Goal: Task Accomplishment & Management: Complete application form

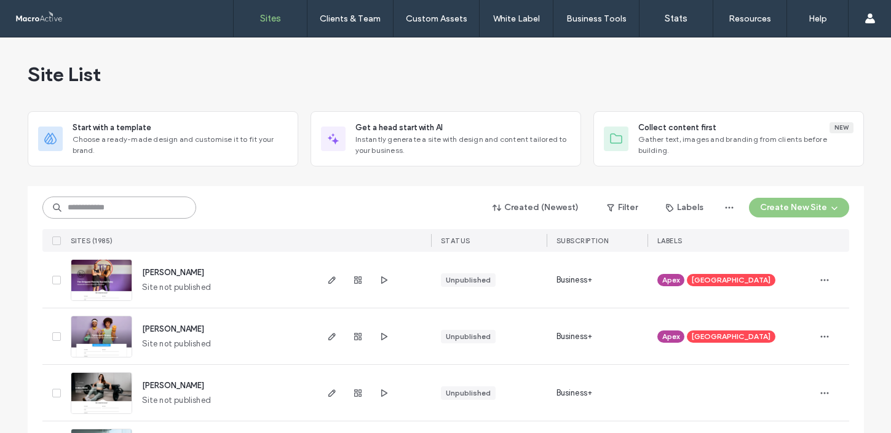
click at [127, 212] on input at bounding box center [119, 208] width 154 height 22
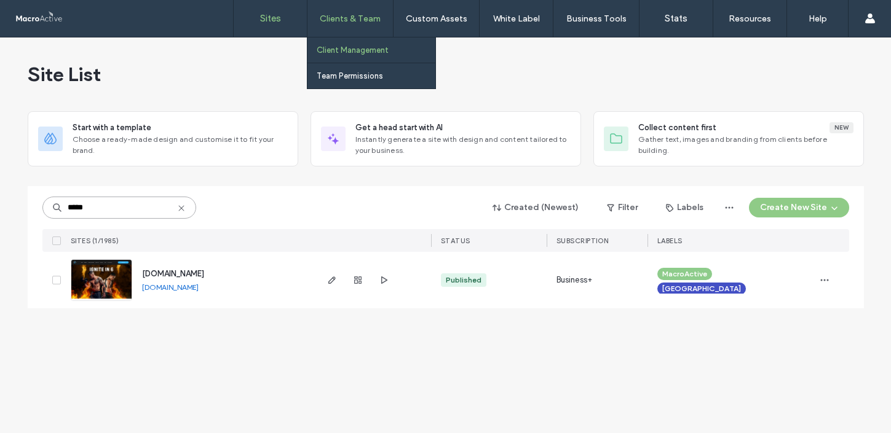
type input "*****"
click at [361, 47] on label "Client Management" at bounding box center [353, 49] width 72 height 9
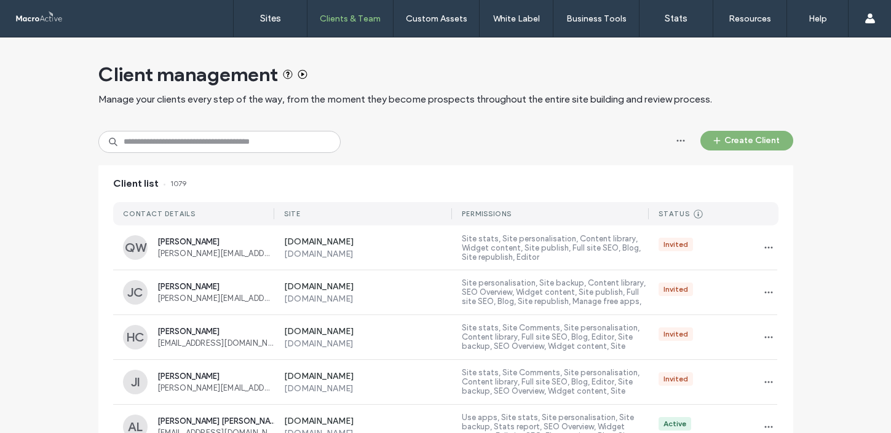
click at [734, 143] on button "Create Client" at bounding box center [746, 141] width 93 height 20
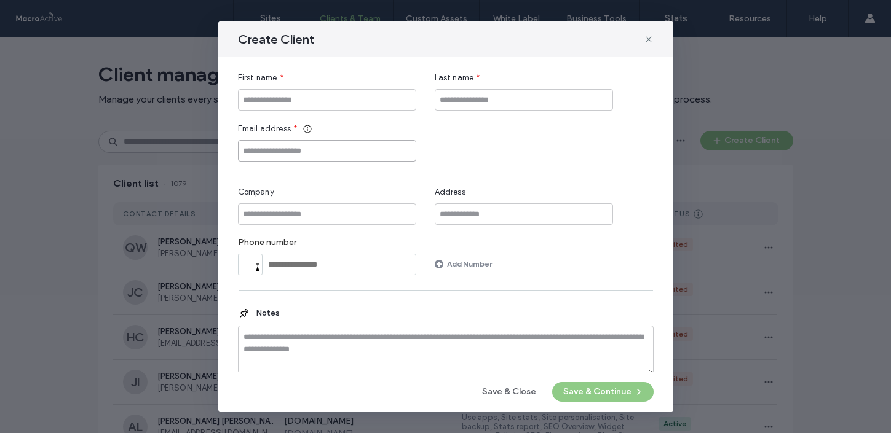
click at [335, 157] on input "Email address" at bounding box center [327, 151] width 178 height 22
paste input "**********"
type input "**********"
click at [296, 95] on input "First name" at bounding box center [327, 100] width 178 height 22
type input "*******"
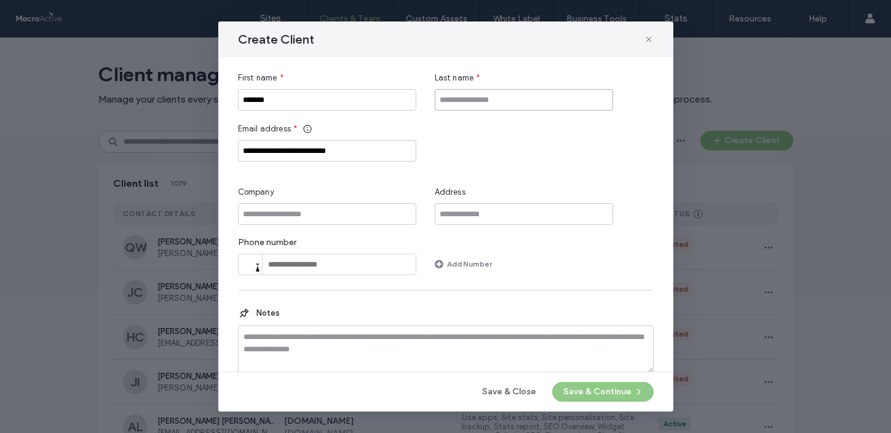
click at [491, 93] on input "Last name" at bounding box center [524, 100] width 178 height 22
type input "*********"
click at [591, 389] on button "Save & Continue" at bounding box center [602, 392] width 101 height 20
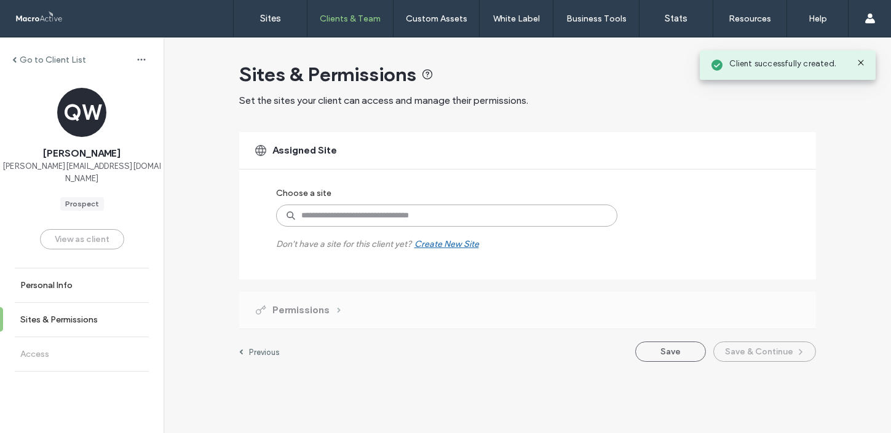
click at [398, 219] on input at bounding box center [446, 216] width 341 height 22
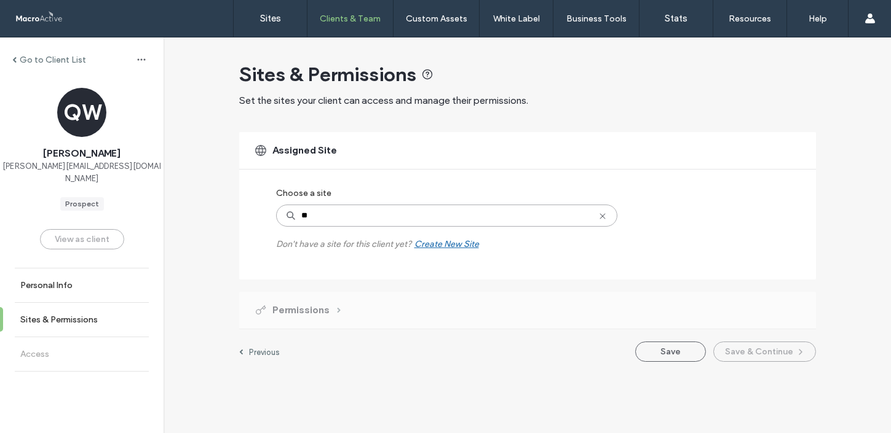
type input "*"
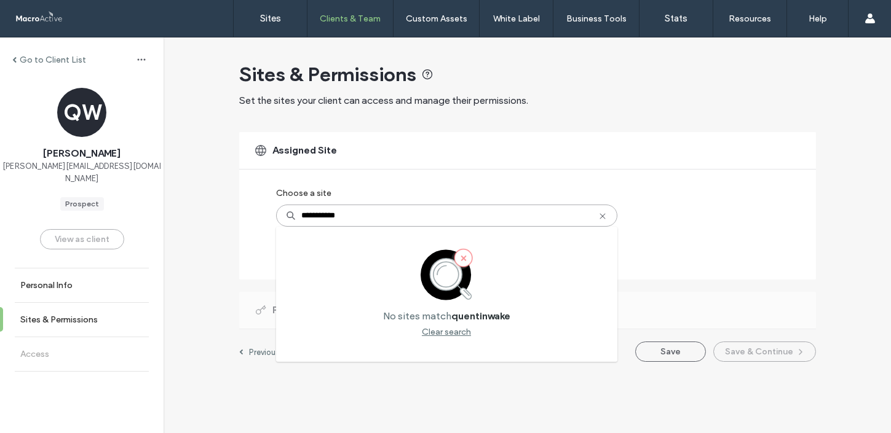
drag, startPoint x: 352, startPoint y: 215, endPoint x: 281, endPoint y: 215, distance: 71.3
click at [281, 215] on input "**********" at bounding box center [446, 216] width 341 height 22
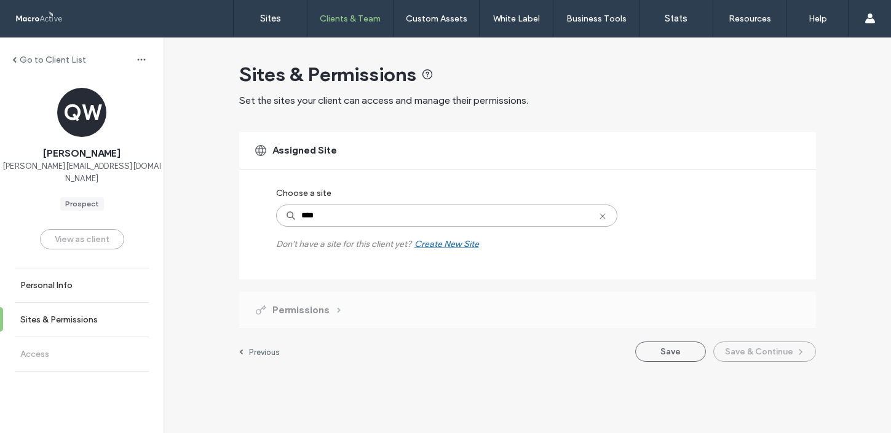
type input "*****"
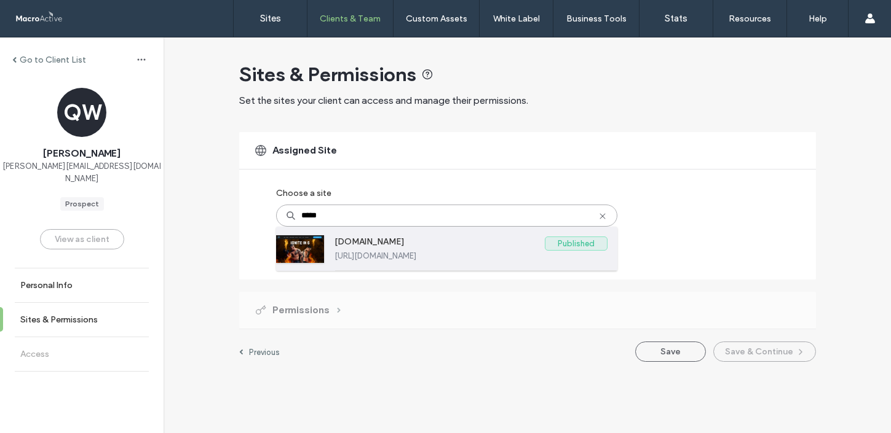
click at [466, 256] on label "[URL][DOMAIN_NAME]" at bounding box center [470, 255] width 273 height 9
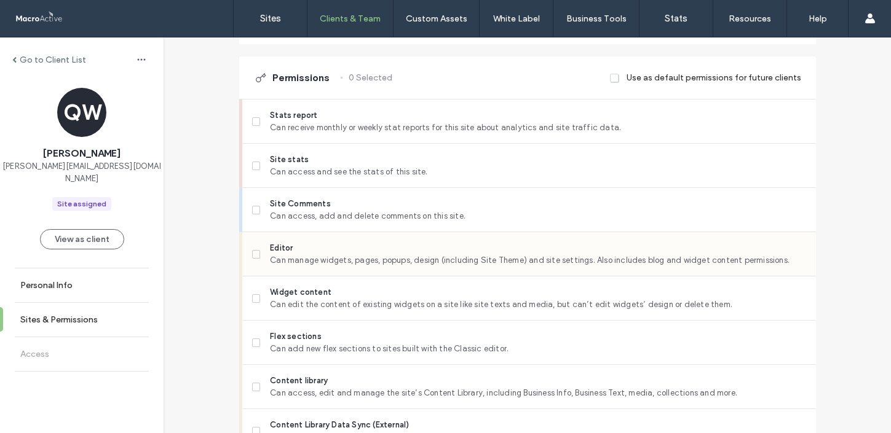
scroll to position [317, 0]
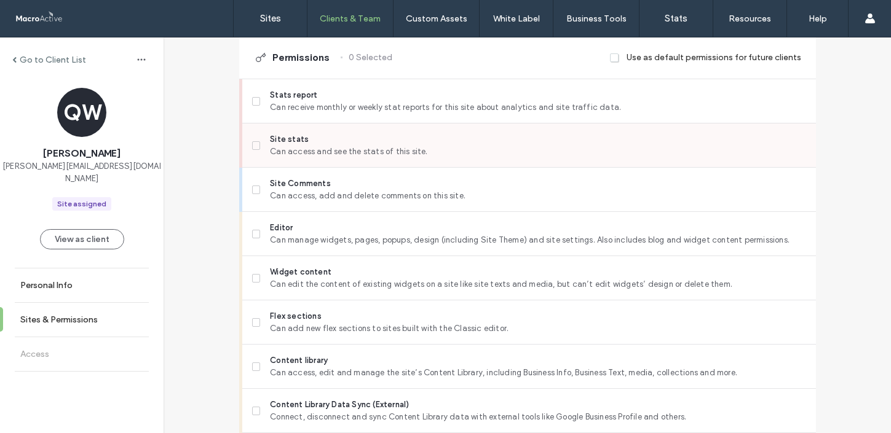
click at [254, 145] on icon at bounding box center [256, 146] width 4 height 4
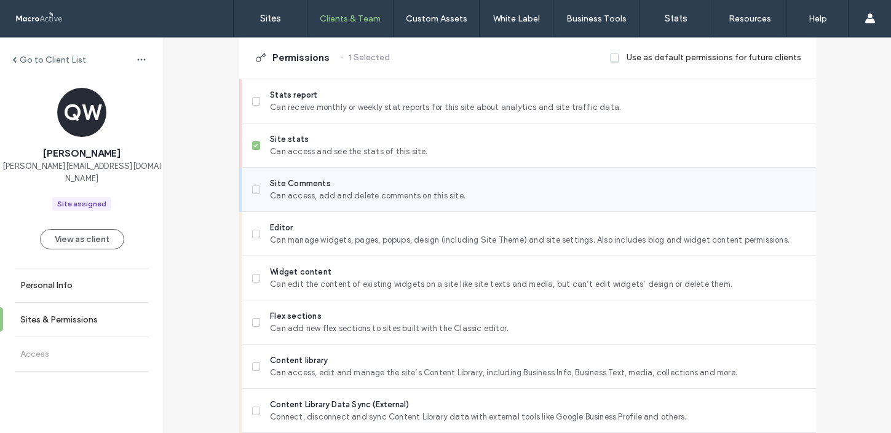
click at [252, 194] on label "Site Comments Can access, add and delete comments on this site." at bounding box center [529, 190] width 554 height 25
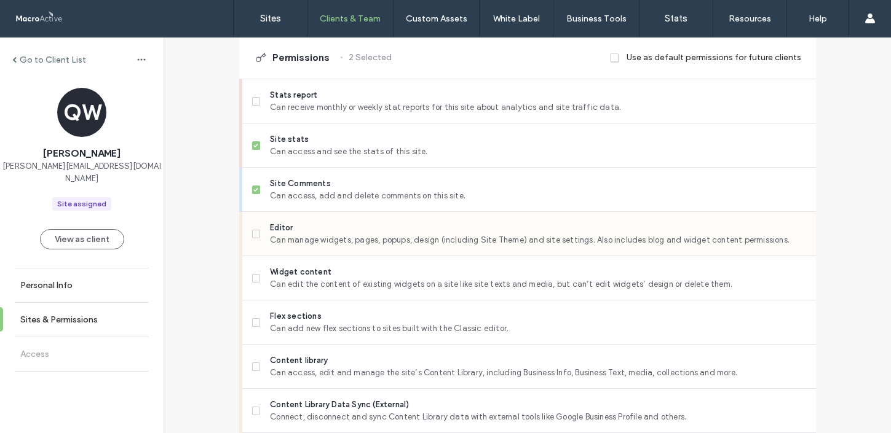
click at [252, 239] on label "Editor Can manage widgets, pages, popups, design (including Site Theme) and sit…" at bounding box center [529, 234] width 554 height 25
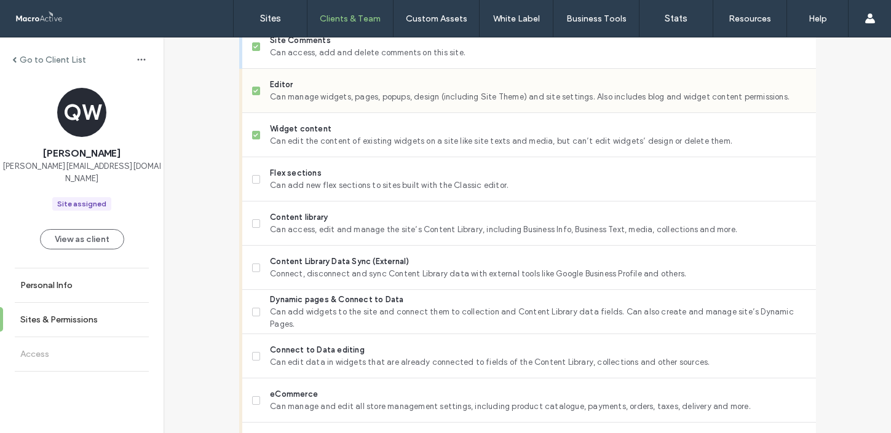
scroll to position [467, 0]
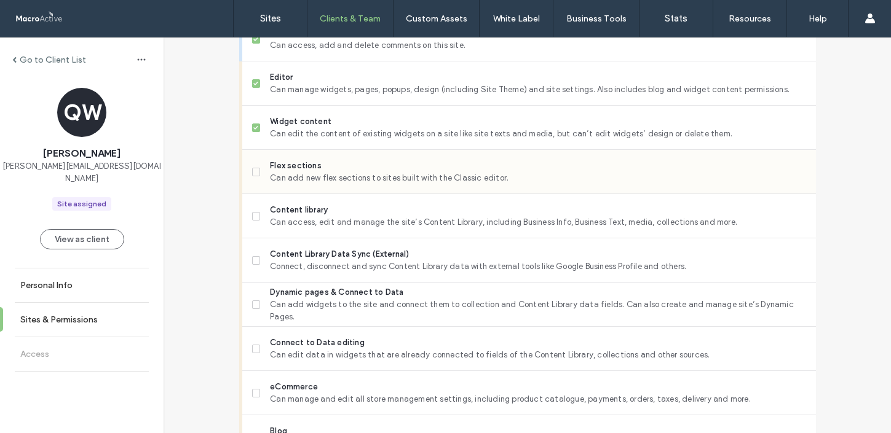
click at [253, 174] on span at bounding box center [256, 172] width 9 height 9
click at [252, 219] on span at bounding box center [256, 216] width 9 height 9
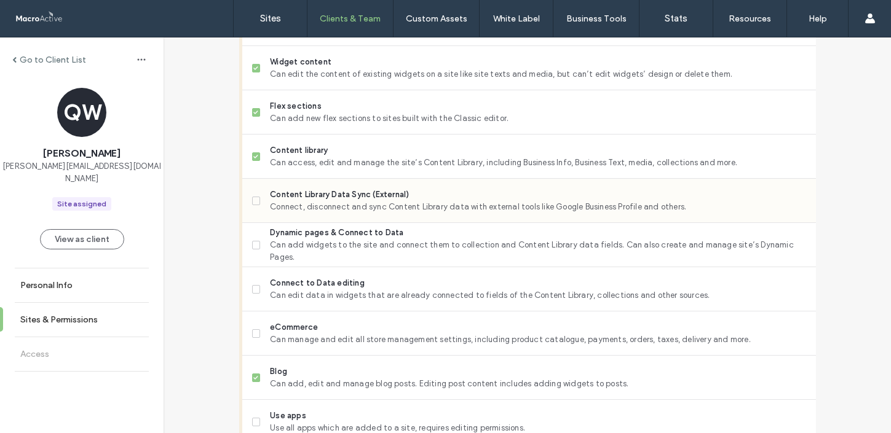
scroll to position [529, 0]
click at [254, 243] on span at bounding box center [256, 243] width 9 height 9
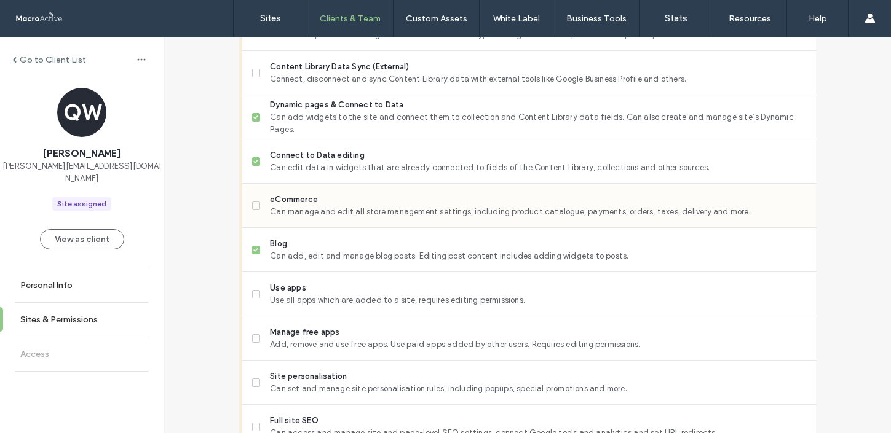
scroll to position [658, 0]
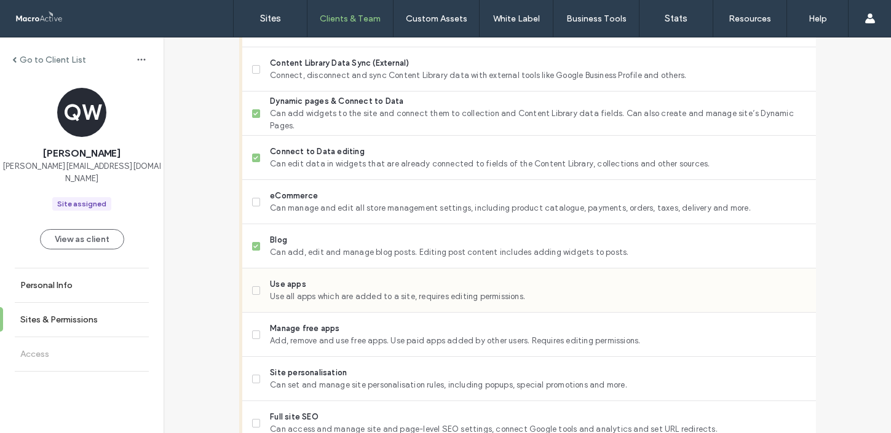
click at [254, 289] on icon at bounding box center [255, 291] width 5 height 4
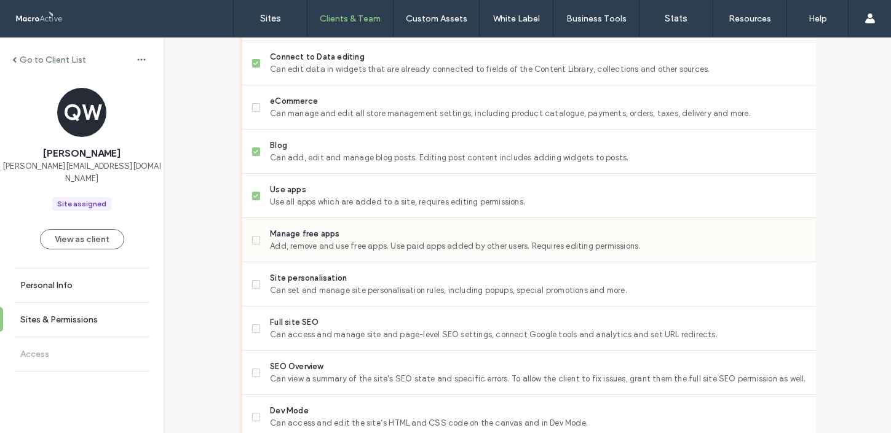
scroll to position [756, 0]
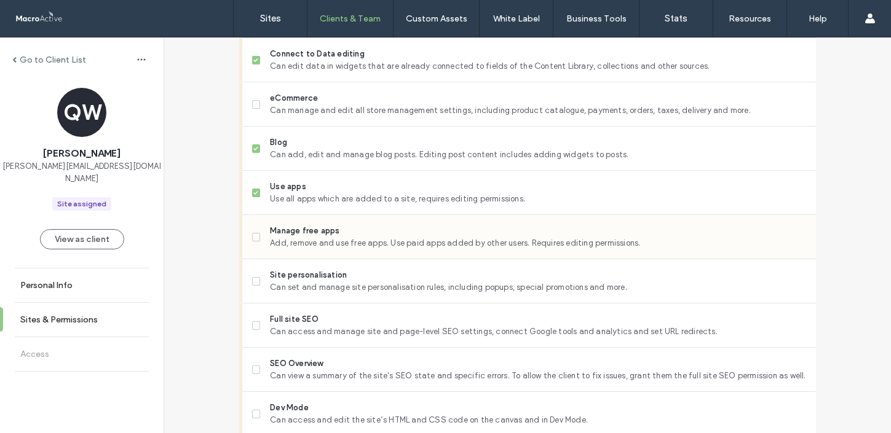
click at [253, 235] on icon at bounding box center [255, 237] width 5 height 4
click at [256, 277] on label "Site personalisation Can set and manage site personalisation rules, including p…" at bounding box center [529, 281] width 554 height 25
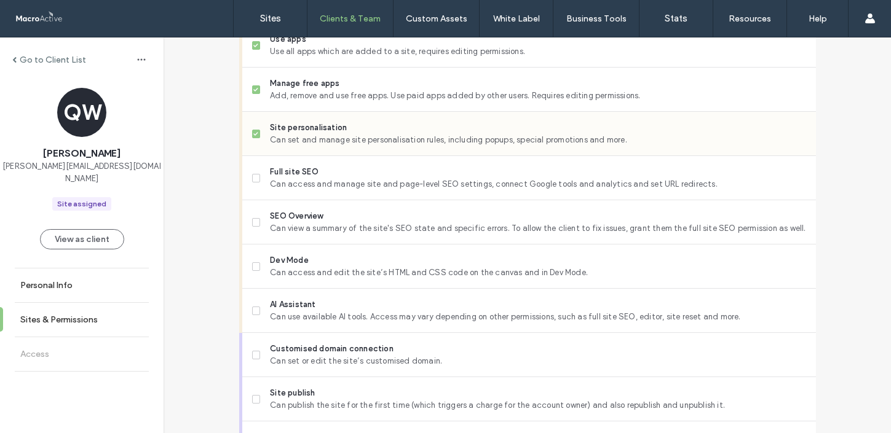
scroll to position [918, 0]
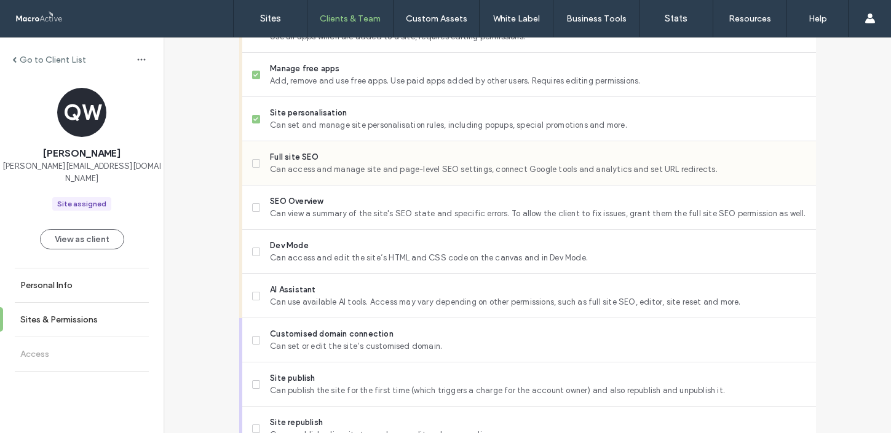
click at [253, 163] on icon at bounding box center [255, 164] width 5 height 4
click at [253, 208] on icon at bounding box center [255, 208] width 5 height 4
click at [254, 251] on icon at bounding box center [256, 252] width 4 height 4
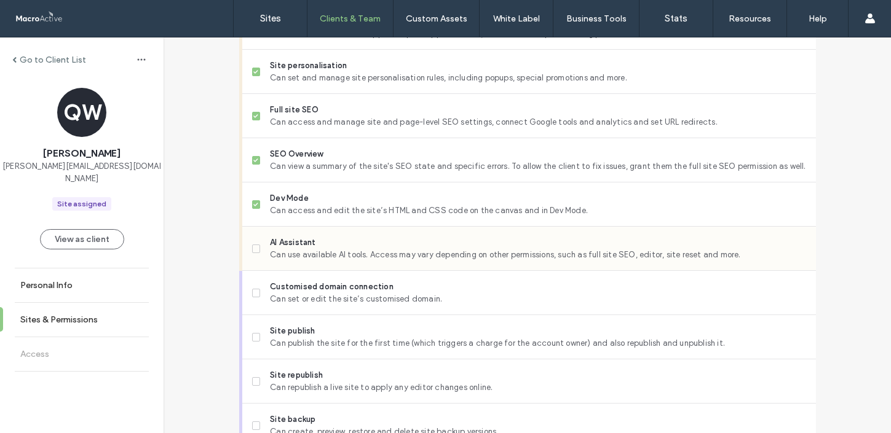
scroll to position [971, 0]
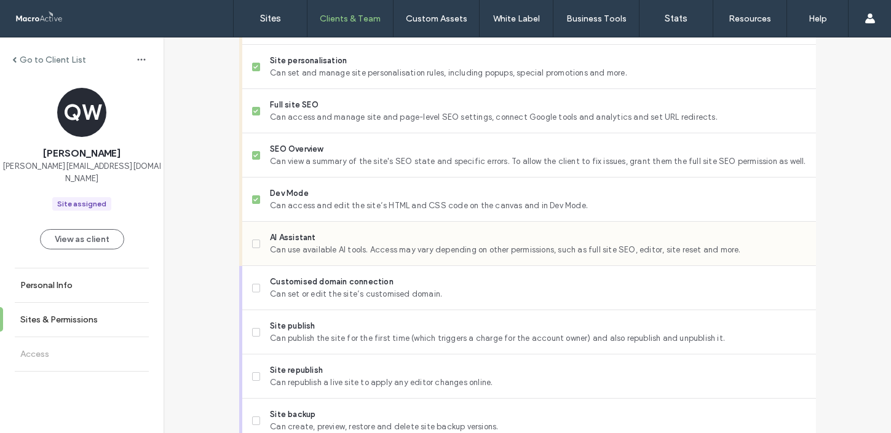
click at [253, 242] on icon at bounding box center [255, 244] width 5 height 4
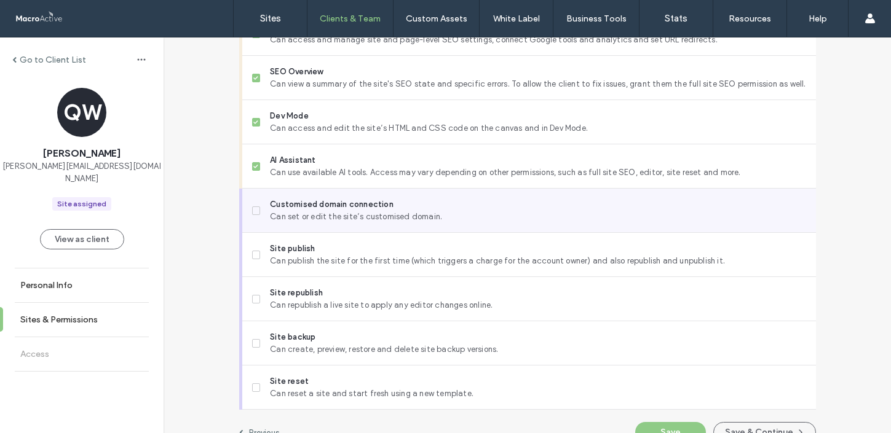
scroll to position [1069, 0]
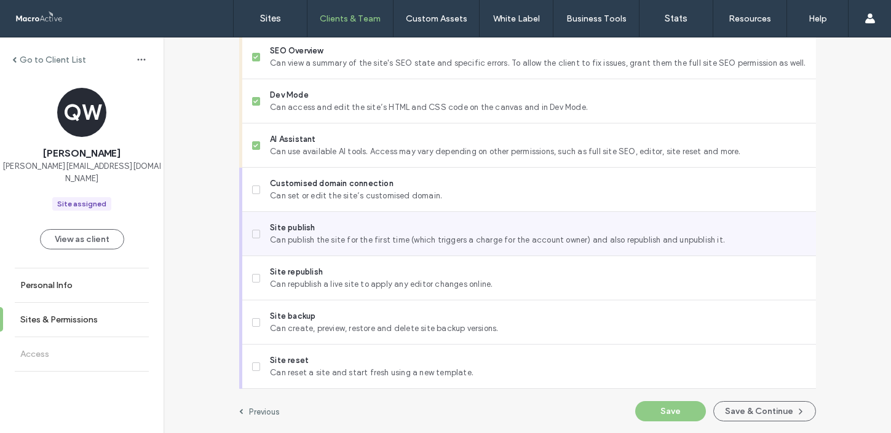
click at [252, 230] on span at bounding box center [256, 234] width 9 height 9
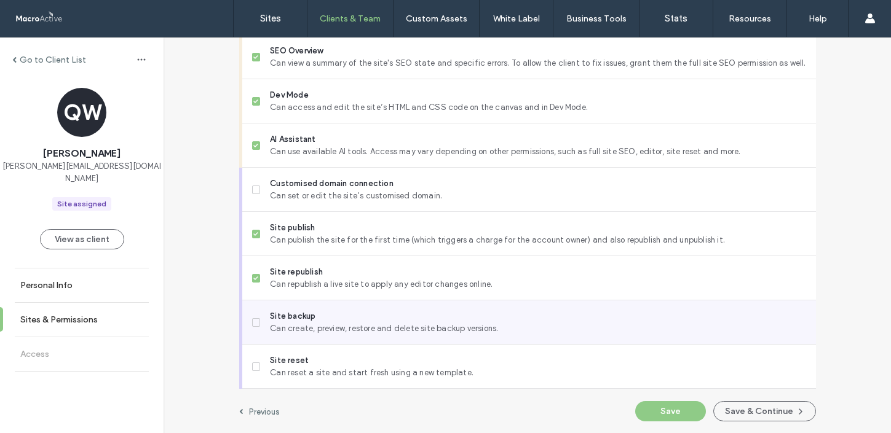
click at [254, 318] on span at bounding box center [256, 322] width 9 height 9
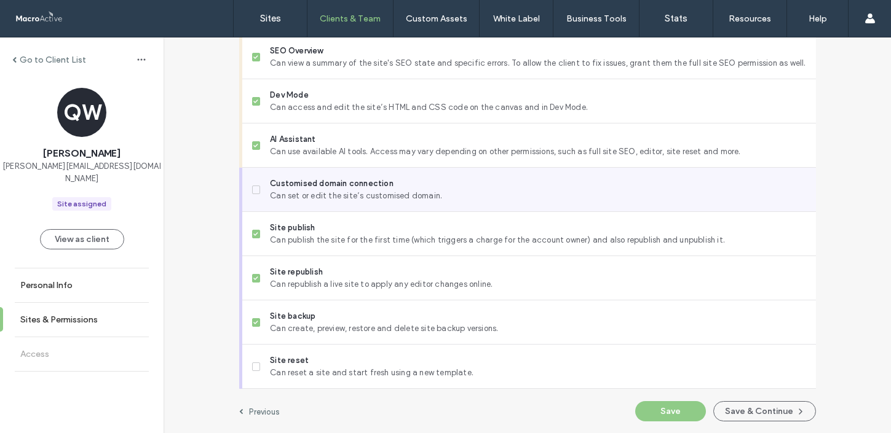
click at [252, 194] on label "Customised domain connection Can set or edit the site’s customised domain." at bounding box center [529, 190] width 554 height 25
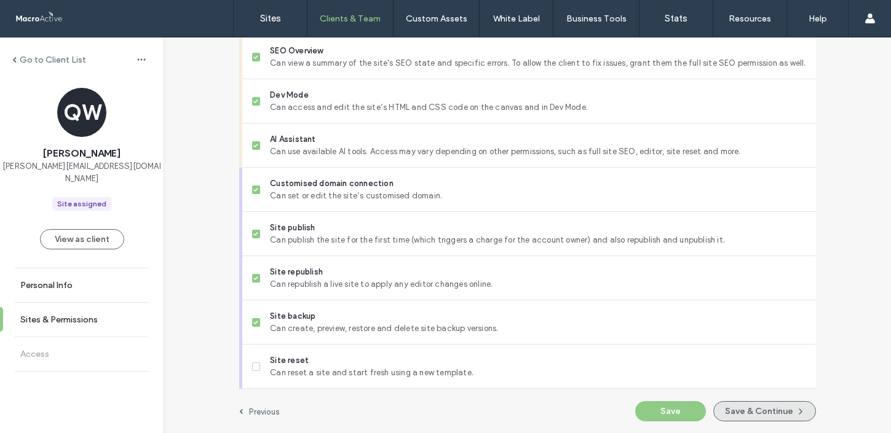
click at [752, 413] on button "Save & Continue" at bounding box center [764, 411] width 103 height 20
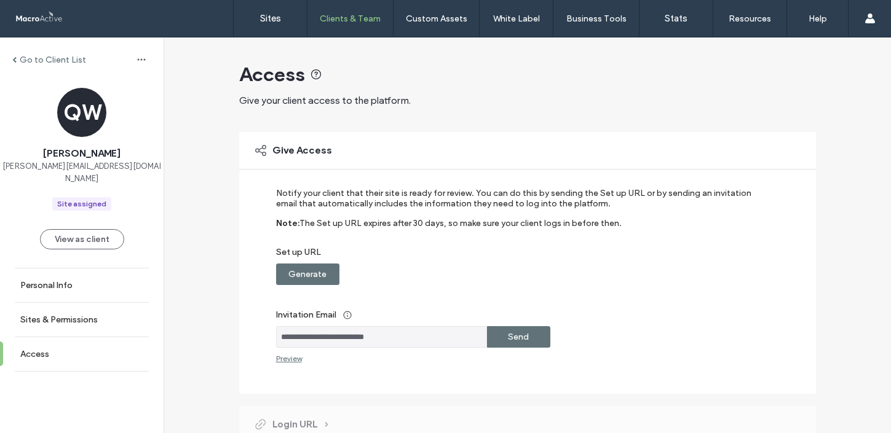
click at [523, 341] on label "Send" at bounding box center [518, 337] width 21 height 23
click at [319, 273] on label "Generate" at bounding box center [307, 274] width 38 height 23
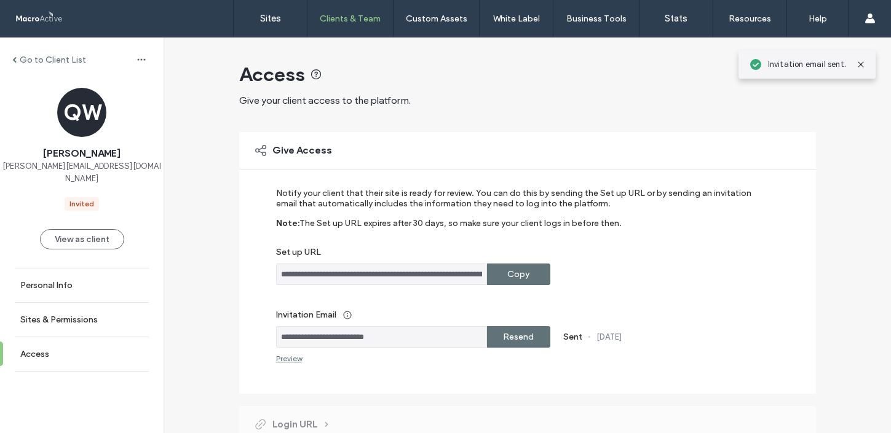
click at [535, 281] on div "Copy" at bounding box center [518, 275] width 63 height 22
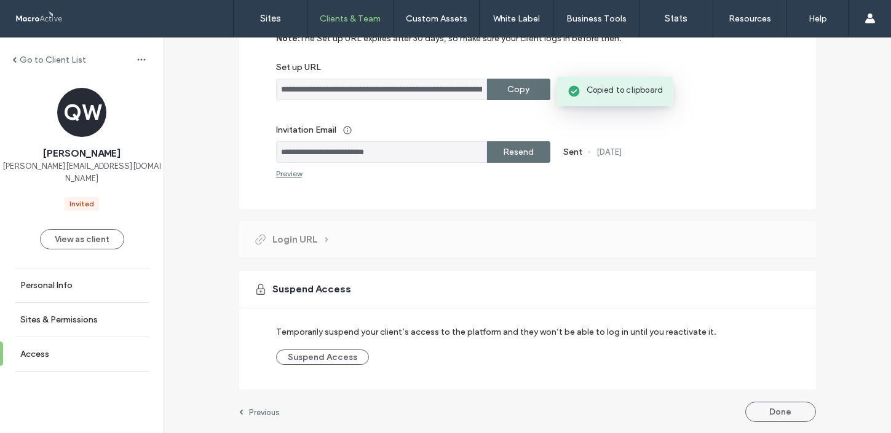
scroll to position [186, 0]
click at [764, 412] on button "Done" at bounding box center [780, 411] width 71 height 20
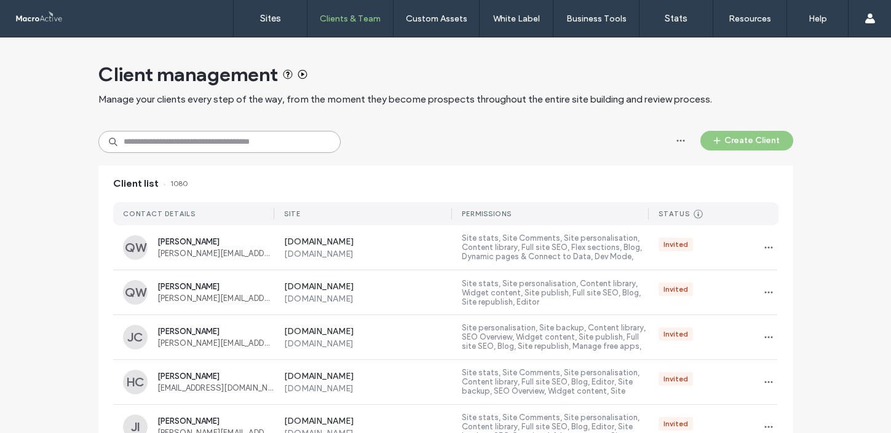
click at [230, 139] on input at bounding box center [219, 142] width 242 height 22
paste input "**********"
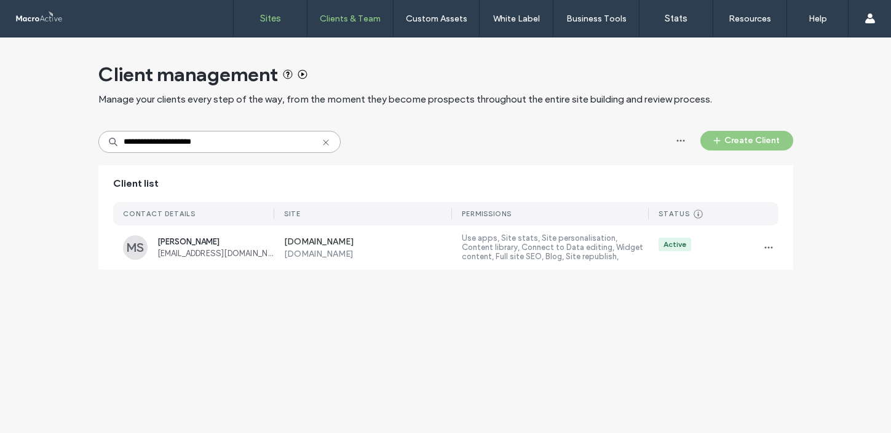
type input "**********"
click at [266, 20] on label "Sites" at bounding box center [270, 18] width 21 height 11
